Goal: Task Accomplishment & Management: Complete application form

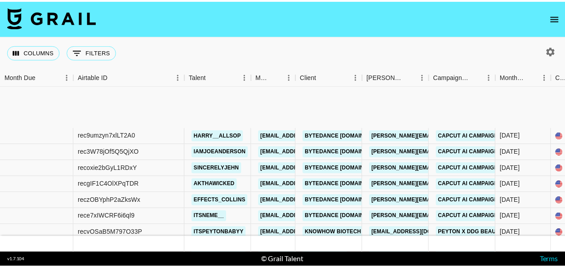
scroll to position [625, 0]
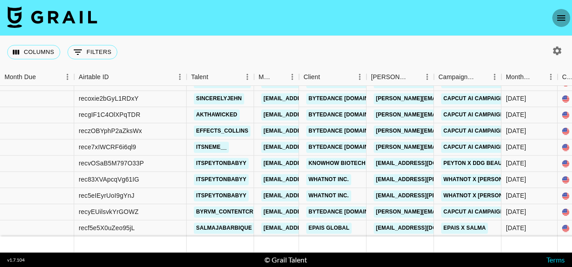
click at [559, 18] on icon "open drawer" at bounding box center [561, 17] width 8 height 5
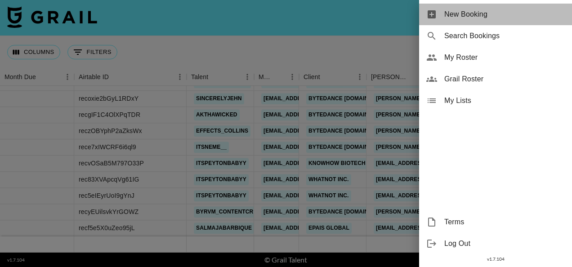
click at [504, 16] on span "New Booking" at bounding box center [504, 14] width 120 height 11
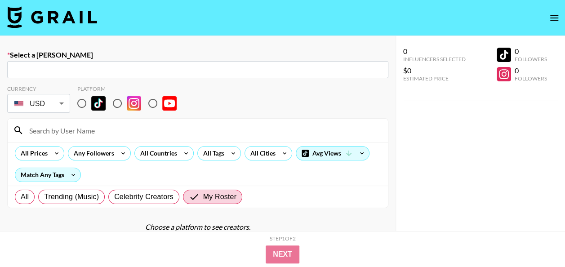
click at [183, 67] on input "text" at bounding box center [198, 70] width 370 height 10
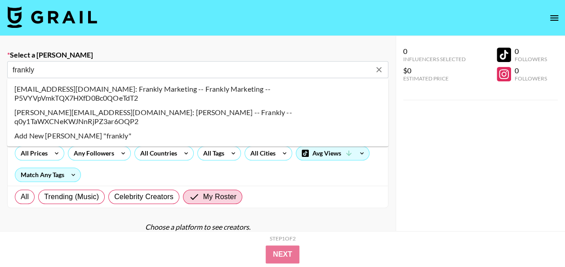
click at [116, 88] on li "marketing@frankly.co.kr: Frankly Marketing -- Frankly Marketing -- P5VYVpVmkTQX…" at bounding box center [197, 93] width 381 height 23
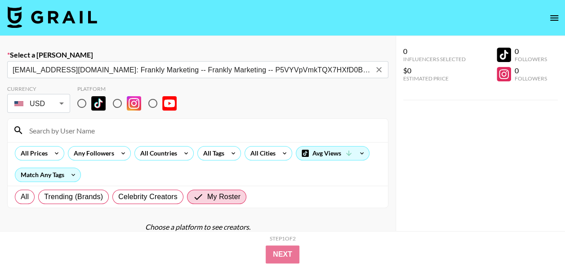
type input "marketing@frankly.co.kr: Frankly Marketing -- Frankly Marketing -- P5VYVpVmkTQX…"
click at [82, 103] on input "radio" at bounding box center [81, 103] width 19 height 19
radio input "true"
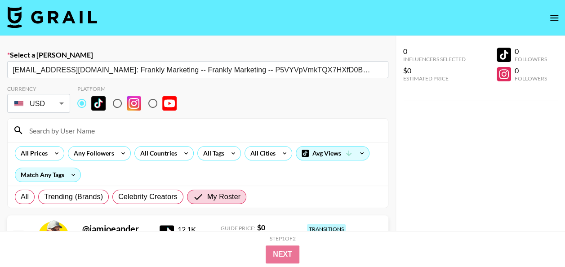
scroll to position [120, 0]
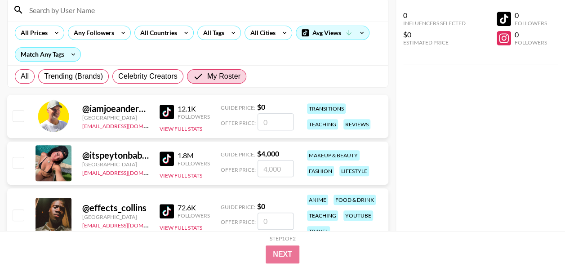
click at [200, 9] on input at bounding box center [203, 10] width 359 height 14
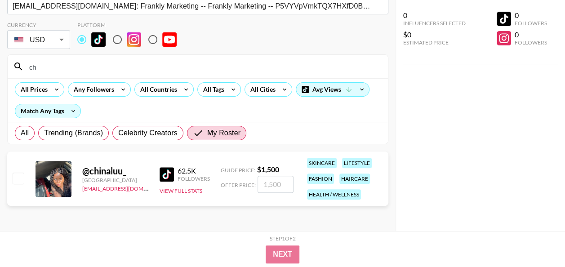
scroll to position [64, 0]
type input "chin"
click at [272, 180] on input "number" at bounding box center [276, 184] width 36 height 17
checkbox input "true"
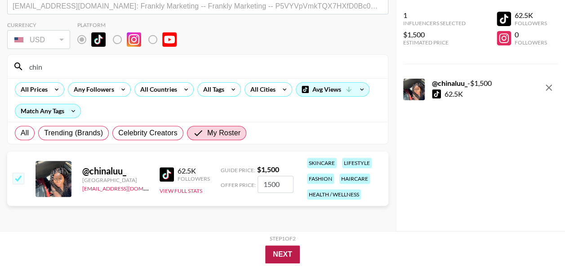
type input "1500"
click at [284, 254] on button "Next" at bounding box center [282, 254] width 35 height 18
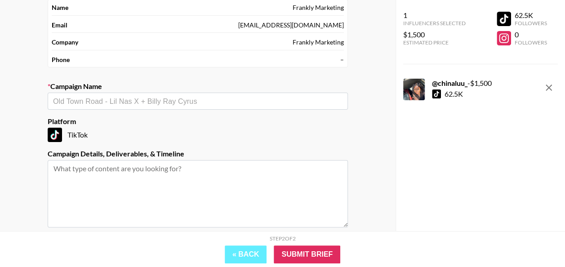
click at [131, 106] on div "​" at bounding box center [198, 101] width 300 height 17
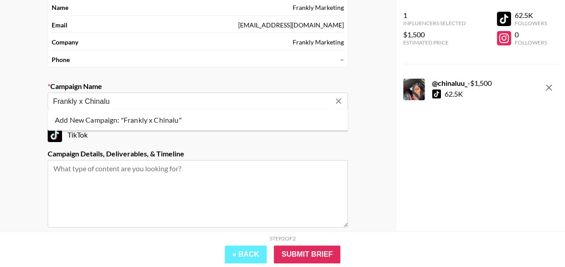
click at [76, 98] on input "Frankly x Chinalu" at bounding box center [191, 101] width 277 height 10
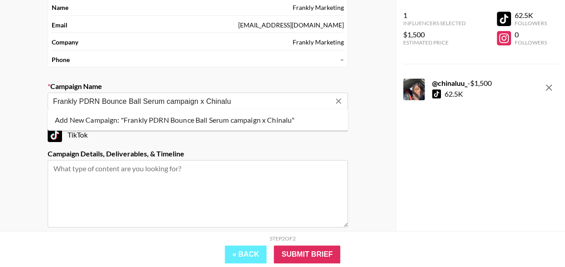
click at [89, 119] on li "Add New Campaign: "Frankly PDRN Bounce Ball Serum campaign x Chinalu"" at bounding box center [198, 120] width 300 height 14
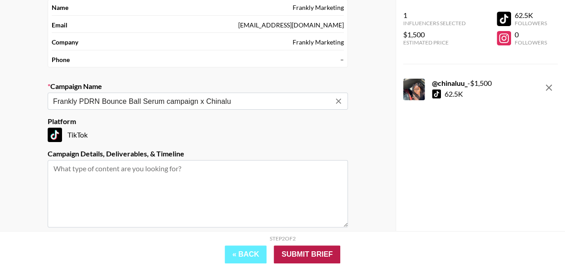
type input "Frankly PDRN Bounce Ball Serum campaign x Chinalu"
click at [307, 256] on input "Submit Brief" at bounding box center [307, 254] width 67 height 18
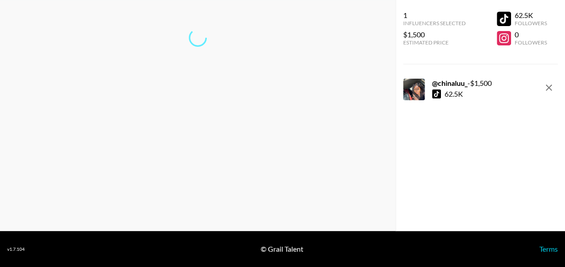
scroll to position [36, 0]
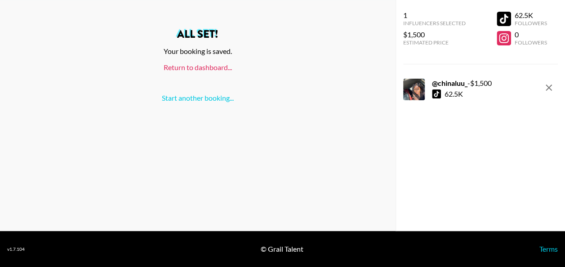
click at [202, 70] on link "Return to dashboard..." at bounding box center [198, 67] width 68 height 9
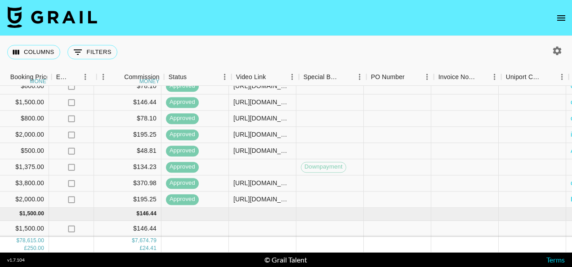
scroll to position [655, 622]
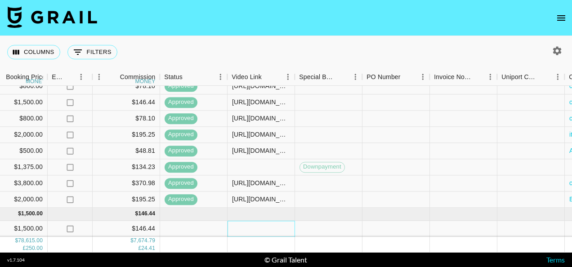
click at [251, 222] on div at bounding box center [261, 229] width 67 height 16
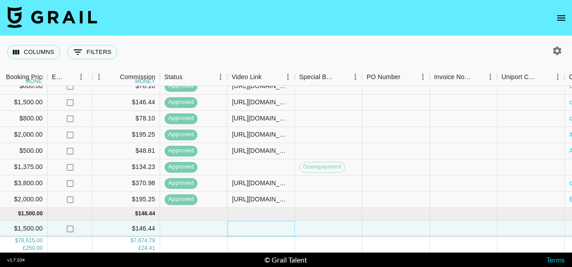
click at [251, 222] on div at bounding box center [261, 229] width 67 height 16
type input "[URL][DOMAIN_NAME]"
click at [460, 253] on footer "v 1.7.104 © Grail Talent Terms" at bounding box center [286, 260] width 572 height 14
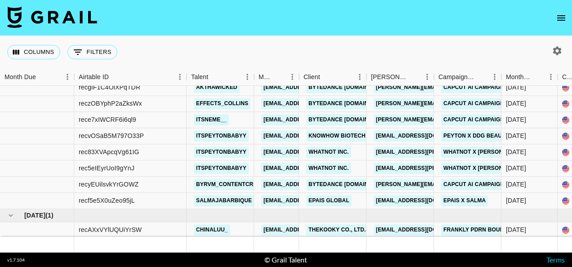
scroll to position [655, 0]
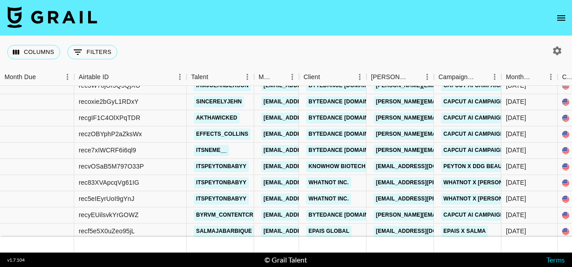
scroll to position [655, 0]
